Goal: Check status: Check status

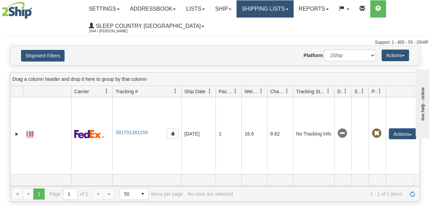
click at [263, 9] on link "Shipping lists" at bounding box center [264, 8] width 57 height 17
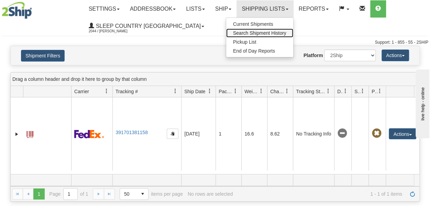
click at [267, 32] on span "Search Shipment History" at bounding box center [259, 32] width 53 height 5
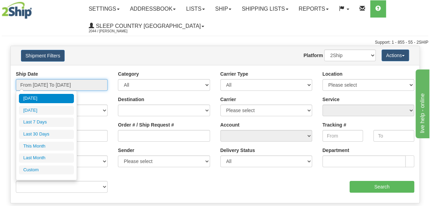
click at [63, 86] on input "From [DATE] To [DATE]" at bounding box center [62, 85] width 92 height 12
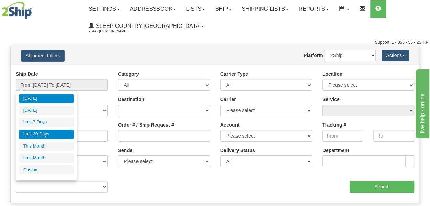
click at [45, 134] on li "Last 30 Days" at bounding box center [46, 134] width 55 height 9
type input "From [DATE] To [DATE]"
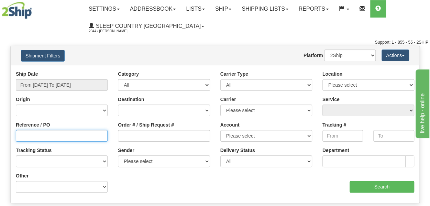
click at [47, 135] on input "Reference / PO" at bounding box center [62, 136] width 92 height 12
paste input "9000H991665"
type input "9000H991665"
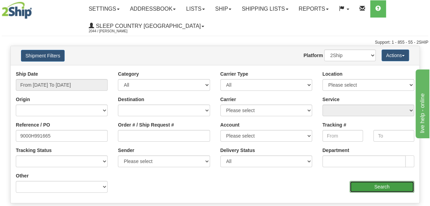
click at [364, 189] on input "Search" at bounding box center [381, 187] width 65 height 12
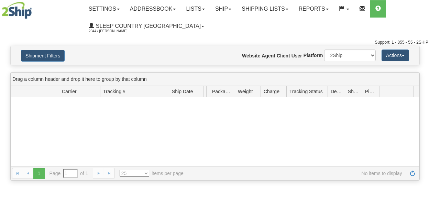
type input "From [DATE] To [DATE]"
